Goal: Find specific page/section: Find specific page/section

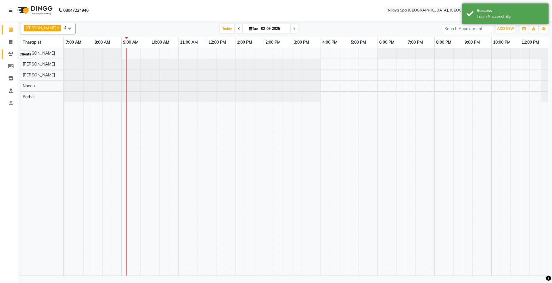
click at [10, 51] on span at bounding box center [11, 54] width 10 height 7
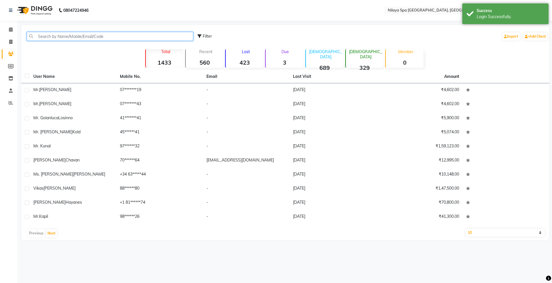
click at [55, 35] on input "text" at bounding box center [110, 36] width 166 height 9
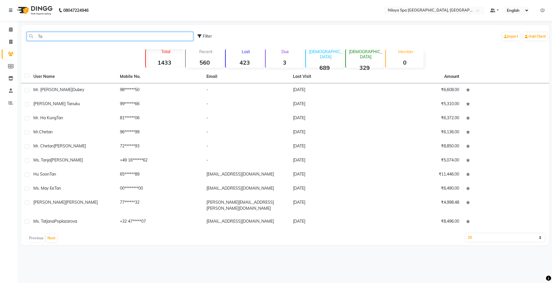
type input "T"
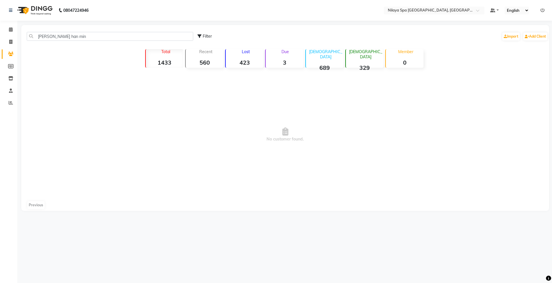
click at [163, 140] on span "No customer found." at bounding box center [284, 134] width 527 height 129
drag, startPoint x: 52, startPoint y: 36, endPoint x: 28, endPoint y: 34, distance: 24.2
click at [28, 34] on input "[PERSON_NAME] han min" at bounding box center [110, 36] width 166 height 9
type input "tan han min"
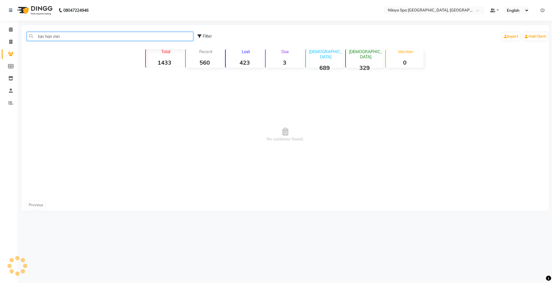
drag, startPoint x: 65, startPoint y: 38, endPoint x: 35, endPoint y: 38, distance: 30.2
click at [35, 38] on input "tan han min" at bounding box center [110, 36] width 166 height 9
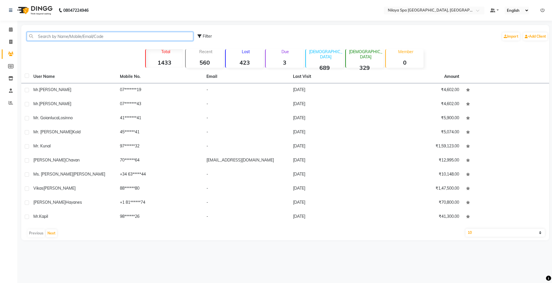
click at [62, 38] on input "text" at bounding box center [110, 36] width 166 height 9
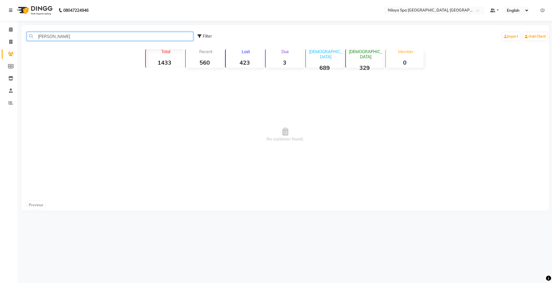
type input "[PERSON_NAME]"
click at [522, 106] on span "No customer found." at bounding box center [284, 134] width 527 height 129
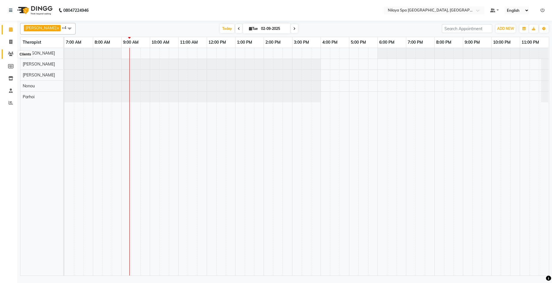
click at [9, 54] on icon at bounding box center [10, 54] width 5 height 4
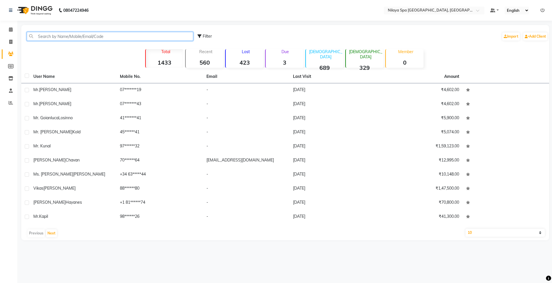
click at [38, 34] on input "text" at bounding box center [110, 36] width 166 height 9
paste input "14152058010"
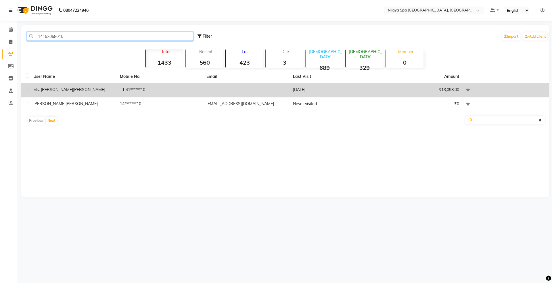
type input "14152058010"
click at [58, 93] on td "Ms. Nichole Henderson" at bounding box center [73, 90] width 86 height 14
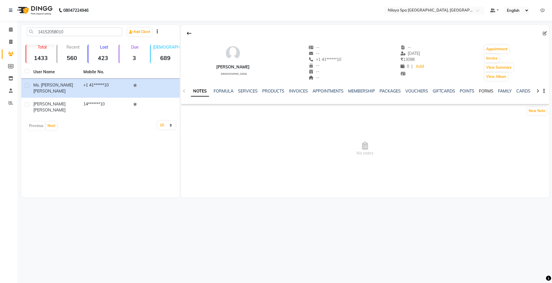
click at [485, 90] on link "FORMS" at bounding box center [486, 90] width 14 height 5
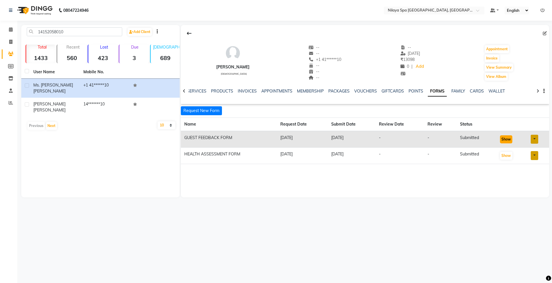
click at [507, 141] on button "Show" at bounding box center [506, 139] width 12 height 8
